Goal: Task Accomplishment & Management: Manage account settings

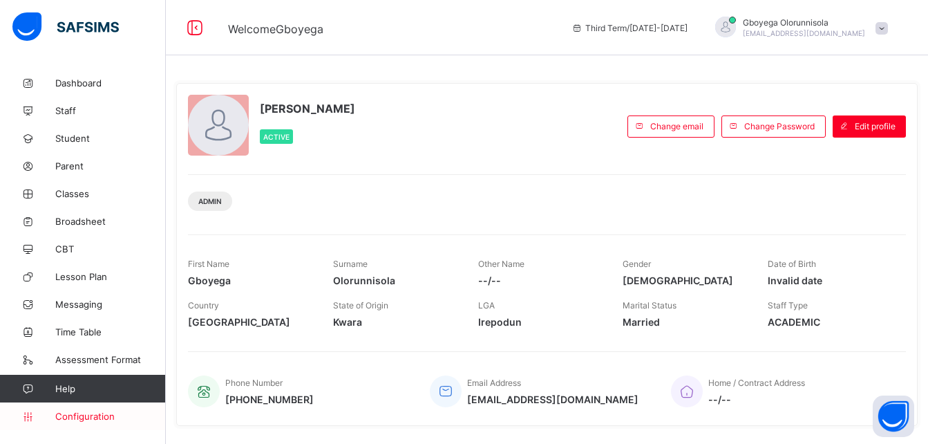
click at [85, 413] on span "Configuration" at bounding box center [110, 416] width 110 height 11
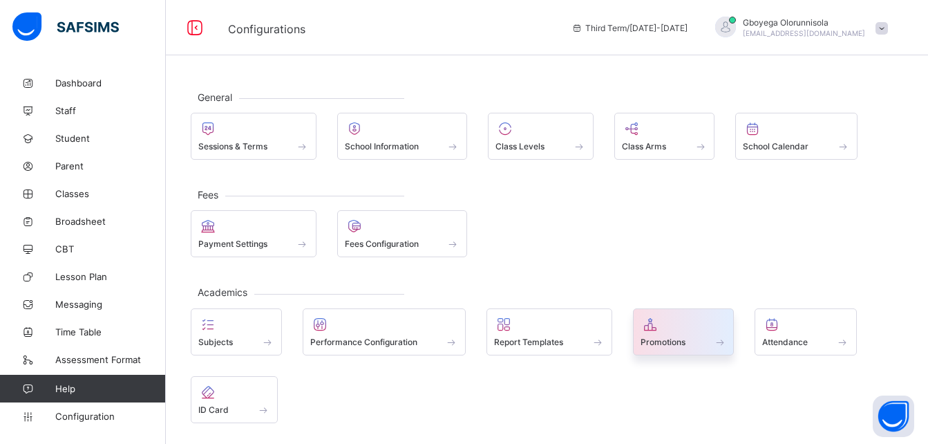
click at [662, 337] on span "Promotions" at bounding box center [663, 342] width 45 height 10
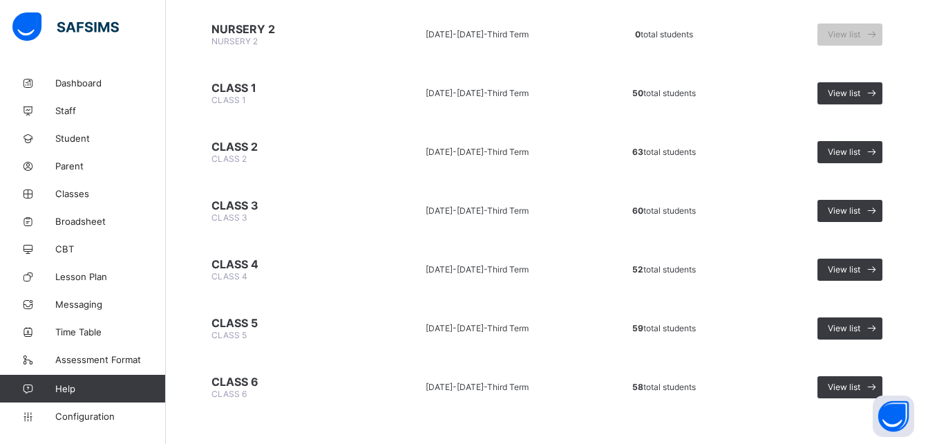
scroll to position [479, 0]
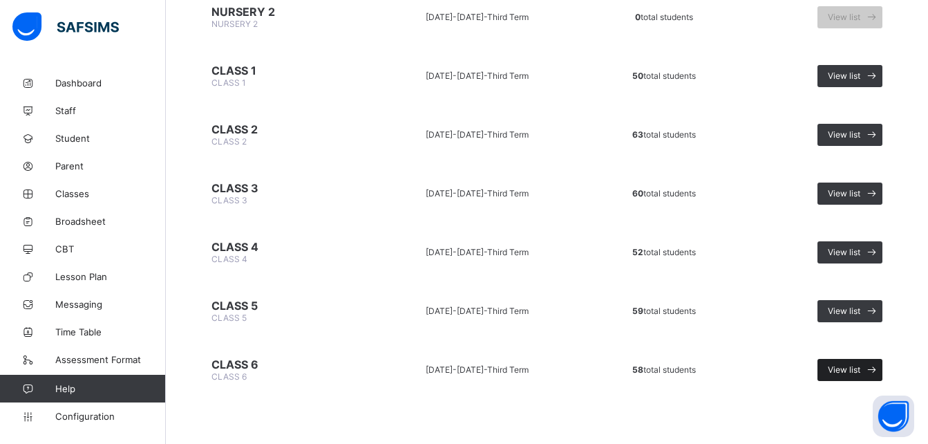
click at [861, 373] on span "View list" at bounding box center [844, 369] width 32 height 10
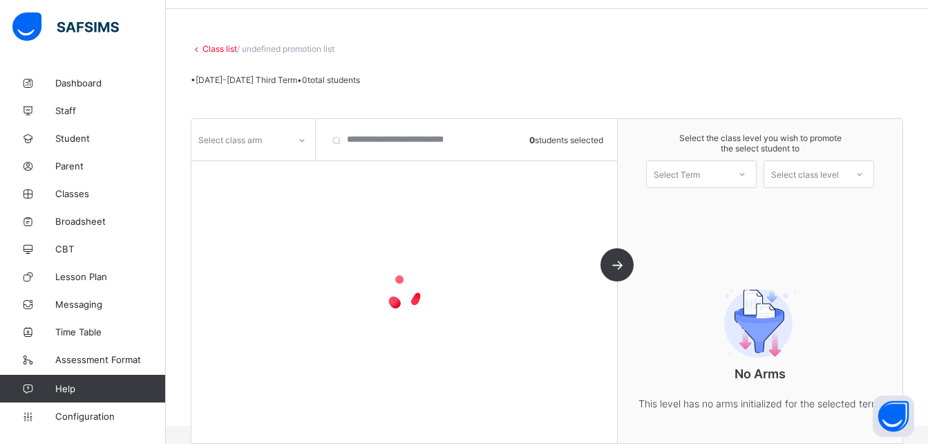
scroll to position [91, 0]
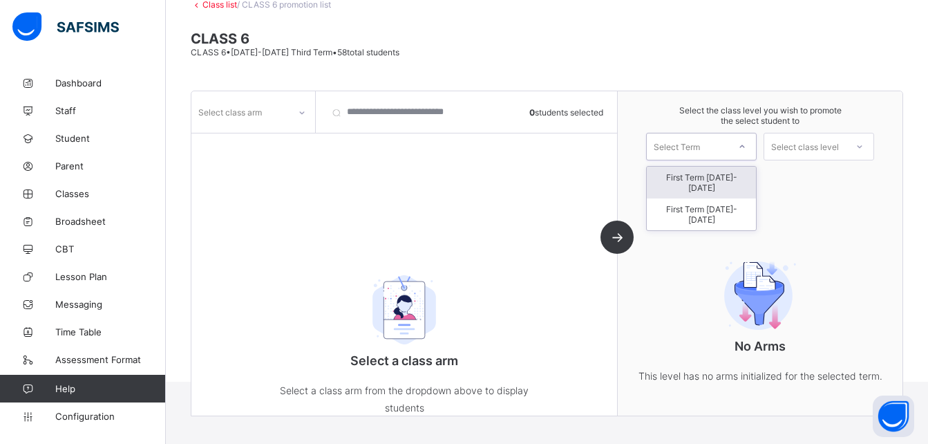
click at [726, 146] on div "Select Term" at bounding box center [688, 146] width 82 height 19
click at [839, 141] on div "Select class level" at bounding box center [805, 147] width 68 height 28
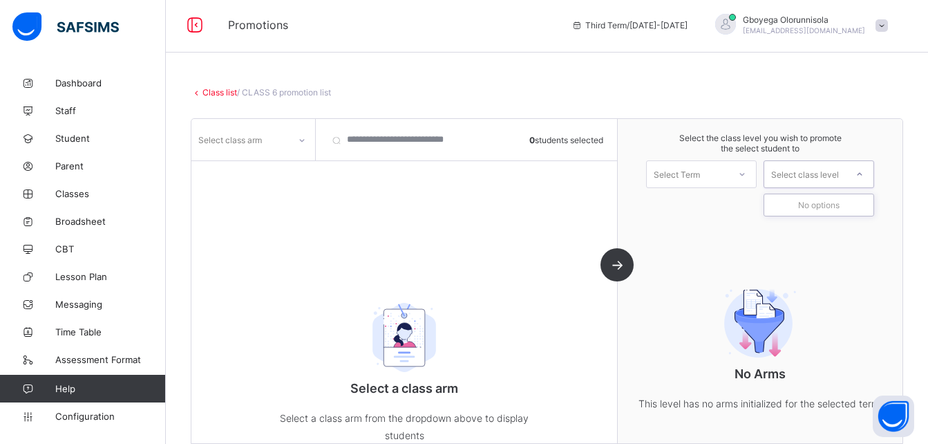
scroll to position [0, 0]
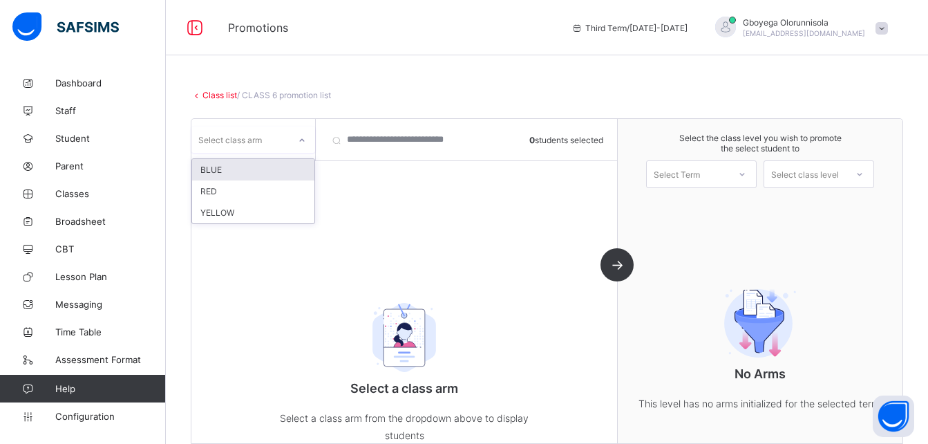
click at [300, 144] on icon at bounding box center [302, 140] width 8 height 14
click at [279, 165] on div "BLUE" at bounding box center [253, 169] width 122 height 21
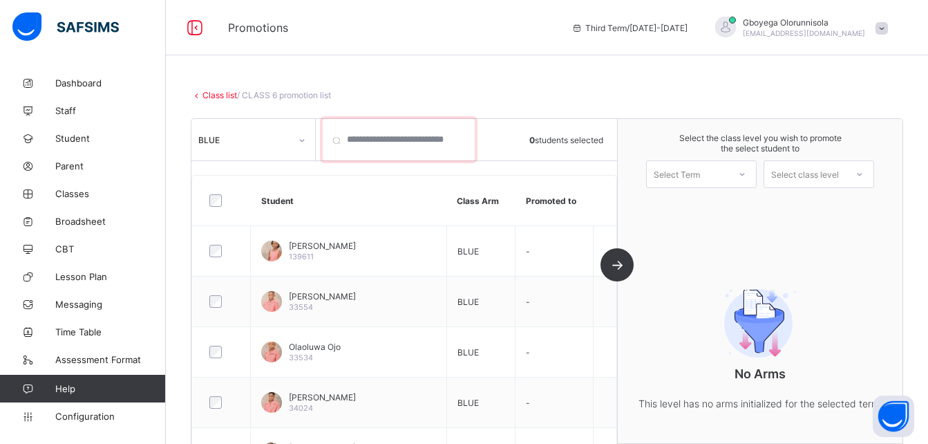
click at [378, 138] on input "search" at bounding box center [399, 139] width 152 height 41
click at [213, 92] on link "Class list" at bounding box center [220, 95] width 35 height 10
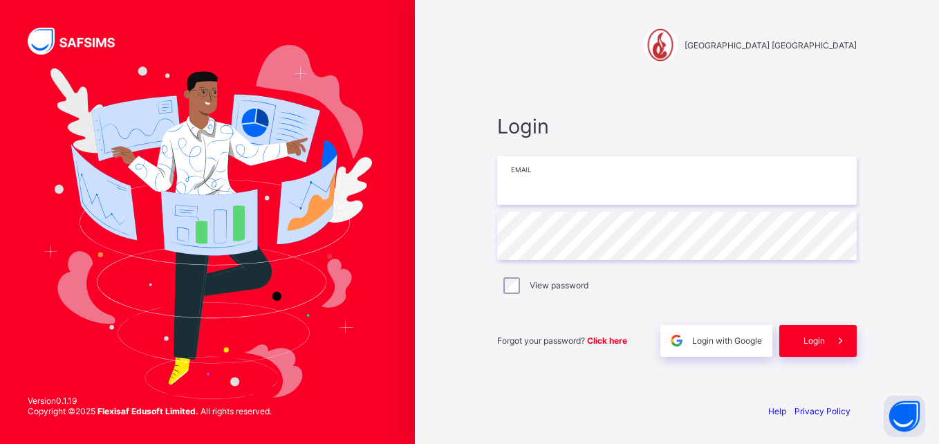
click at [670, 198] on input "email" at bounding box center [676, 180] width 359 height 48
type input "**********"
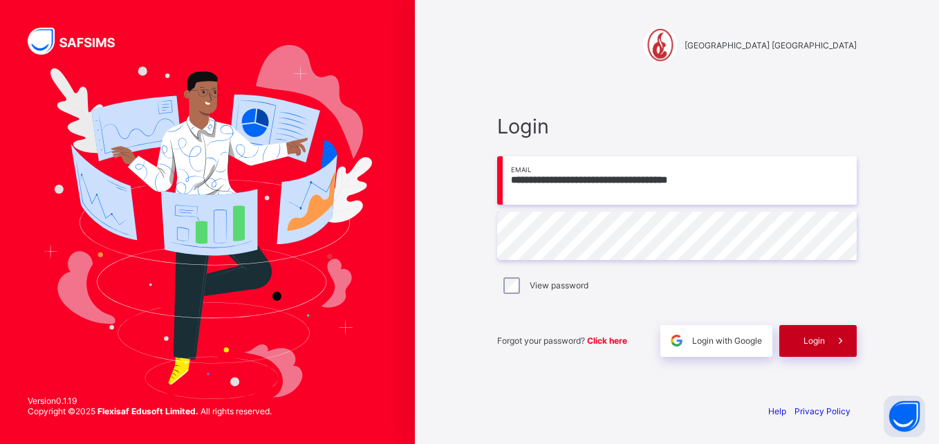
click at [809, 341] on span "Login" at bounding box center [813, 340] width 21 height 10
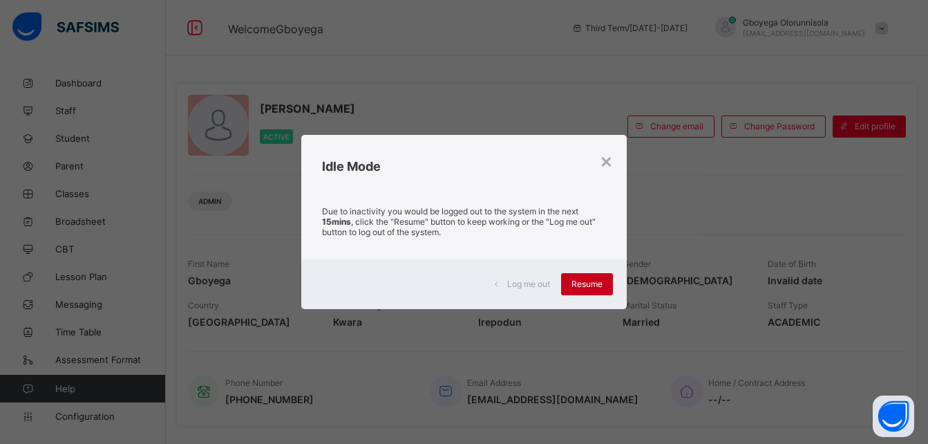
click at [597, 281] on span "Resume" at bounding box center [587, 284] width 31 height 10
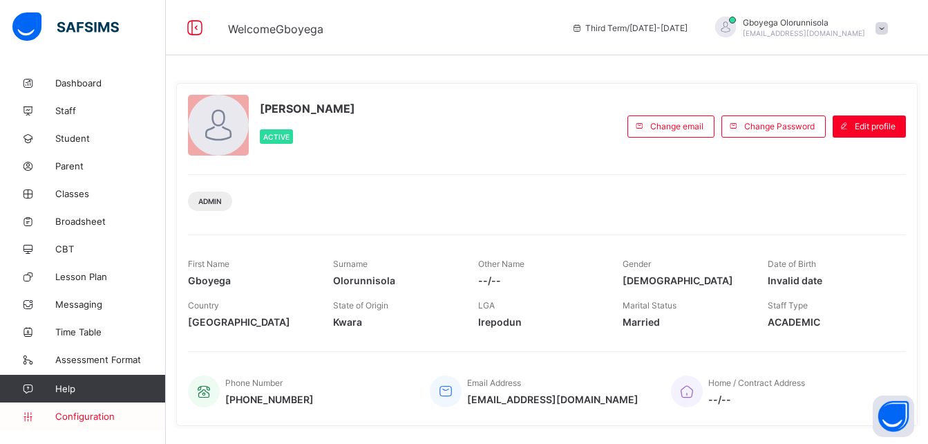
click at [84, 417] on span "Configuration" at bounding box center [110, 416] width 110 height 11
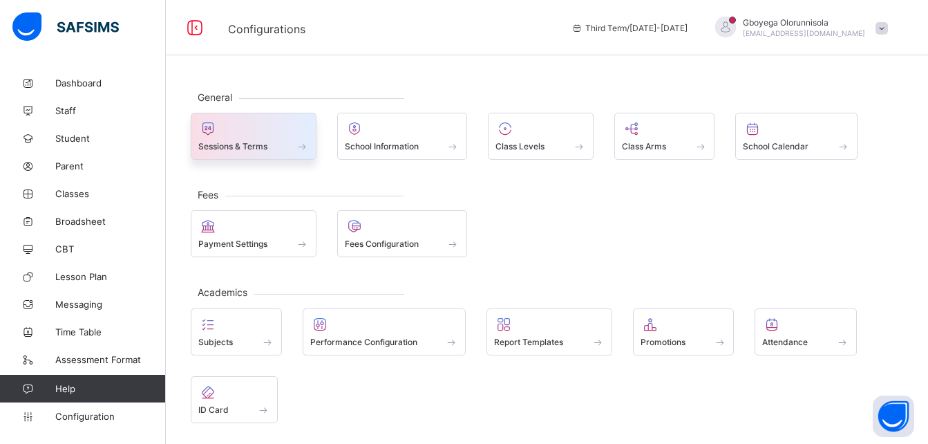
click at [256, 127] on div at bounding box center [253, 128] width 111 height 17
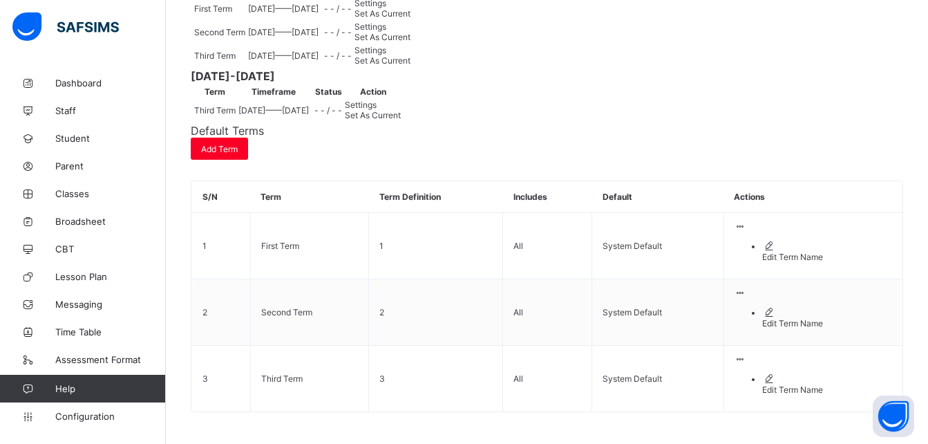
scroll to position [424, 0]
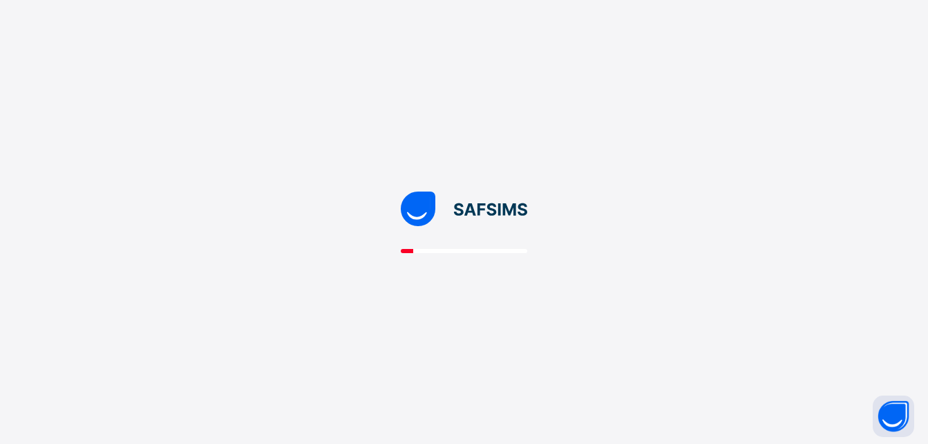
scroll to position [0, 0]
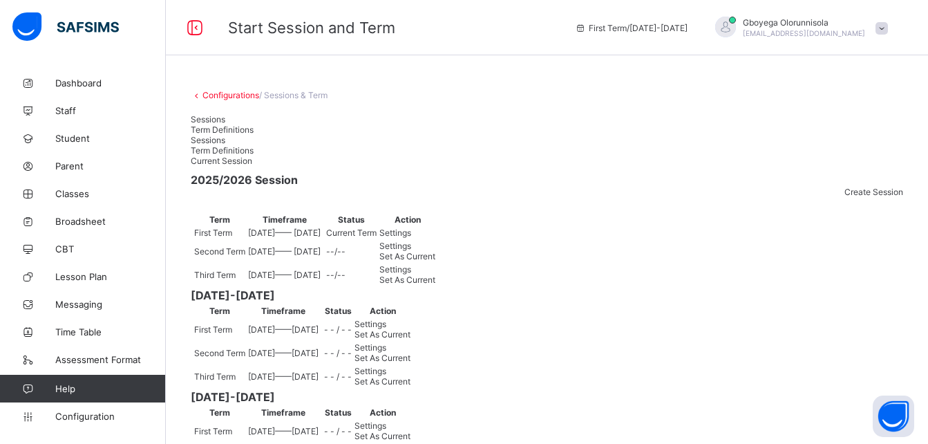
click at [254, 124] on span "Term Definitions" at bounding box center [222, 129] width 63 height 10
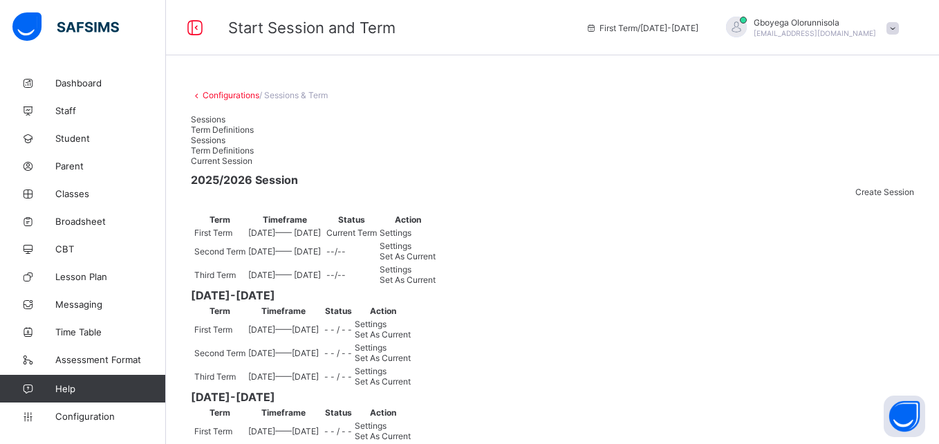
click at [212, 124] on span "Sessions" at bounding box center [208, 119] width 35 height 10
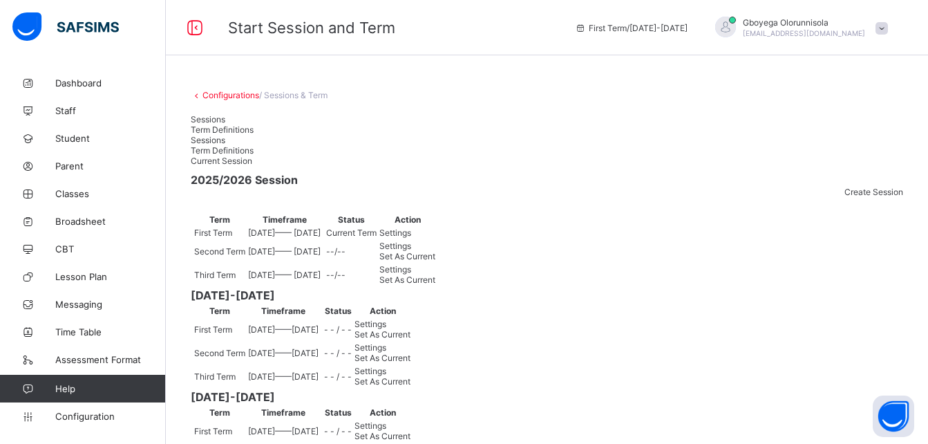
click at [411, 238] on span "Settings" at bounding box center [396, 232] width 32 height 10
